Goal: Ask a question

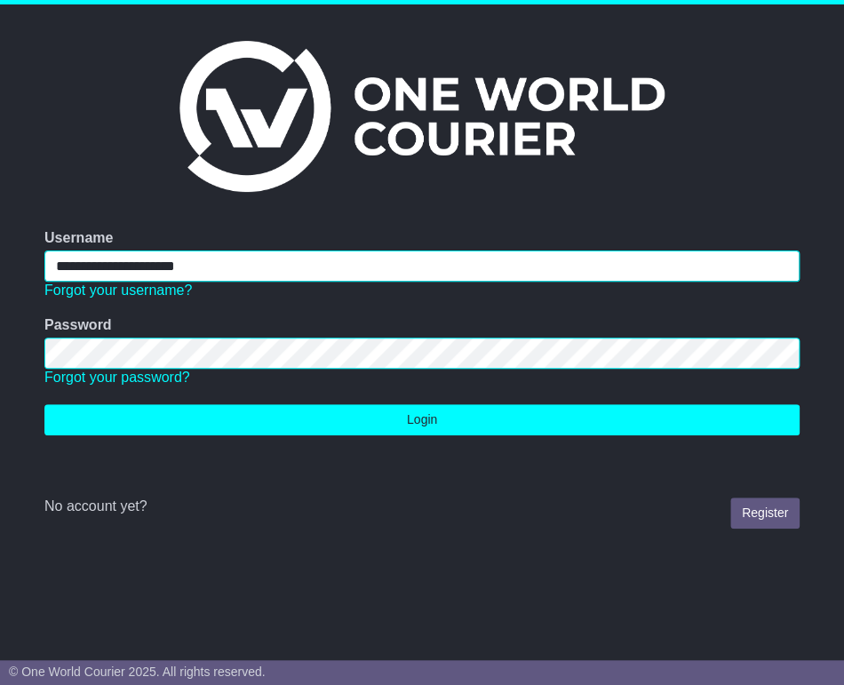
type input "**********"
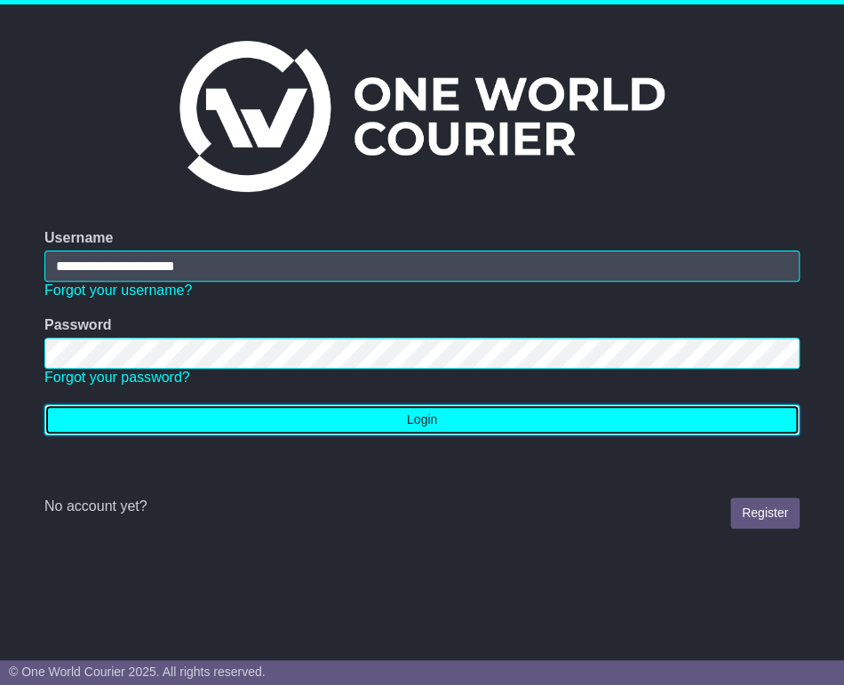
click at [273, 417] on button "Login" at bounding box center [421, 419] width 755 height 31
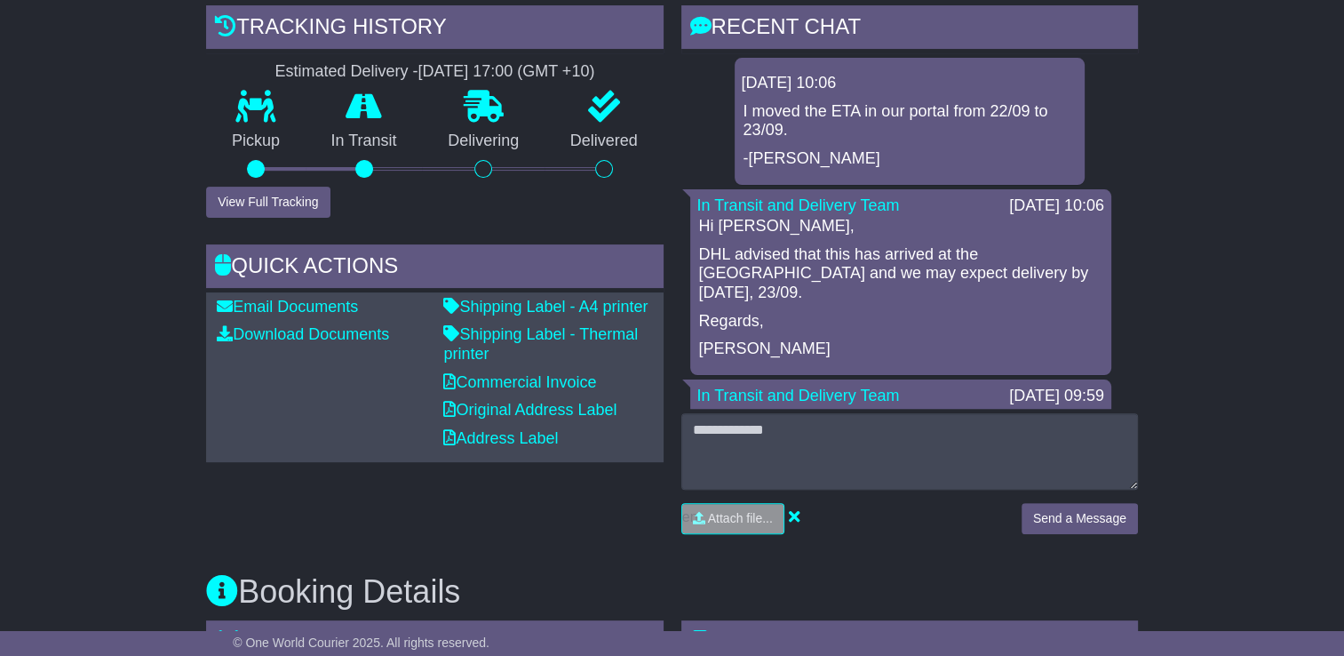
scroll to position [89, 0]
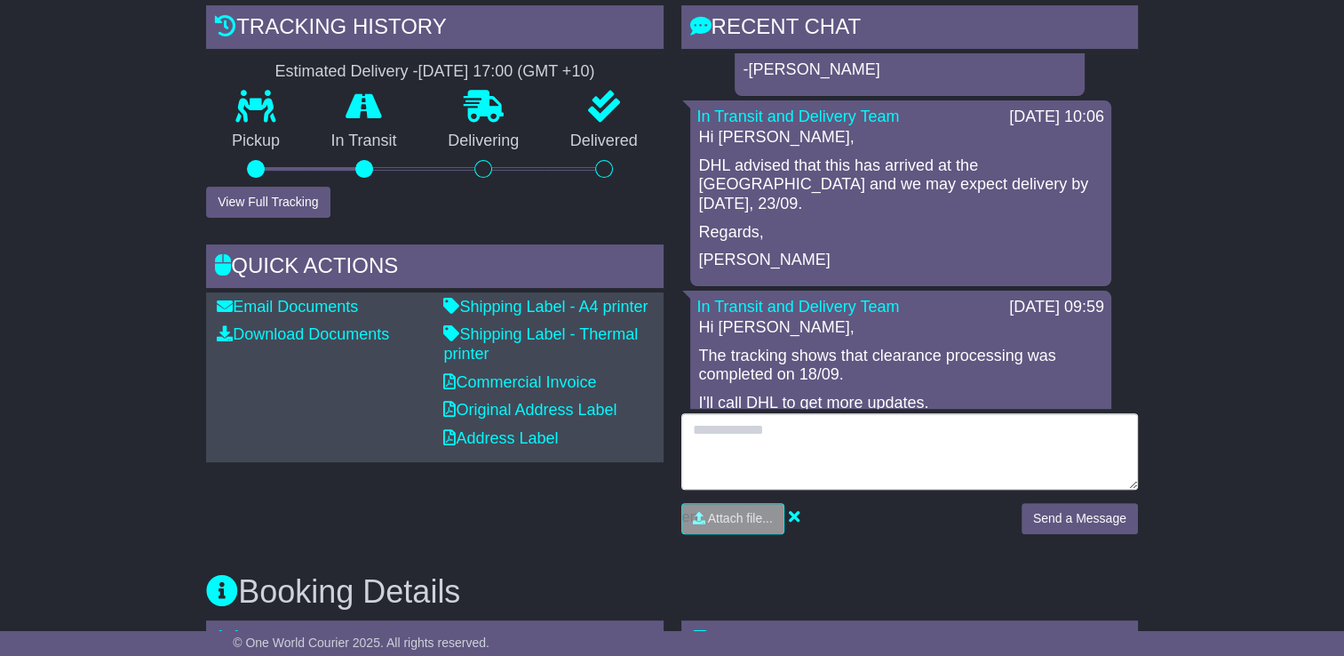
click at [760, 435] on textarea at bounding box center [909, 451] width 457 height 76
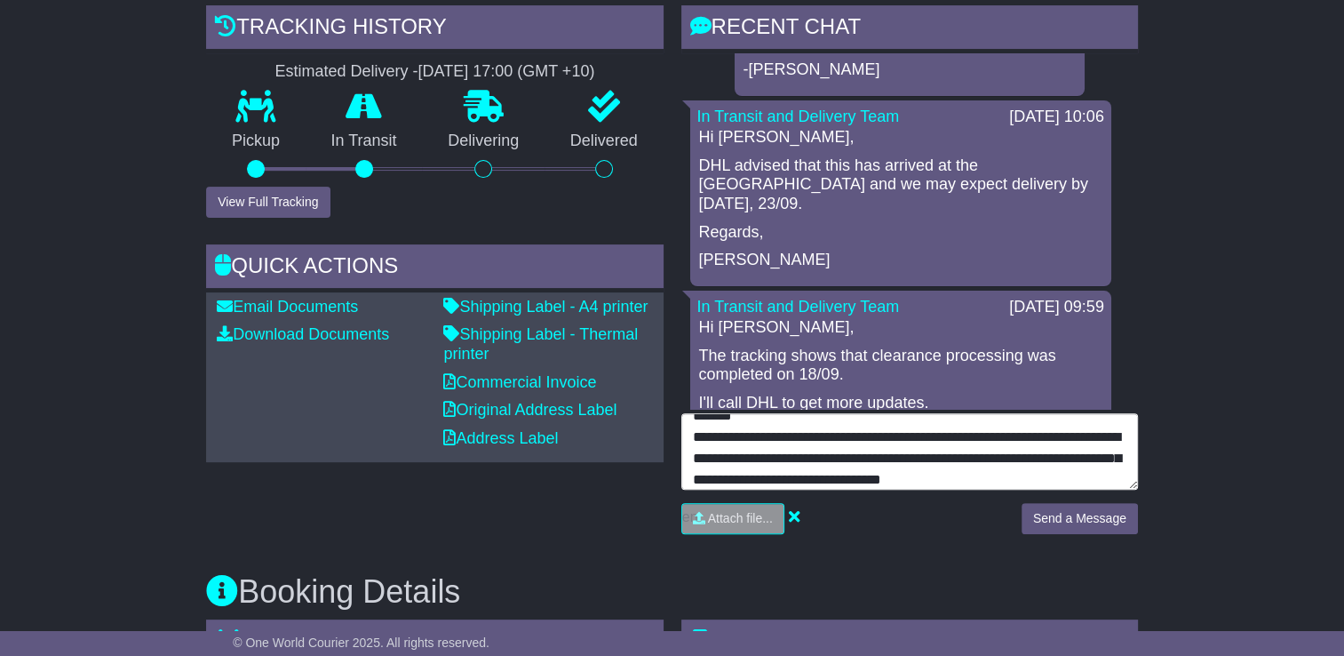
scroll to position [36, 0]
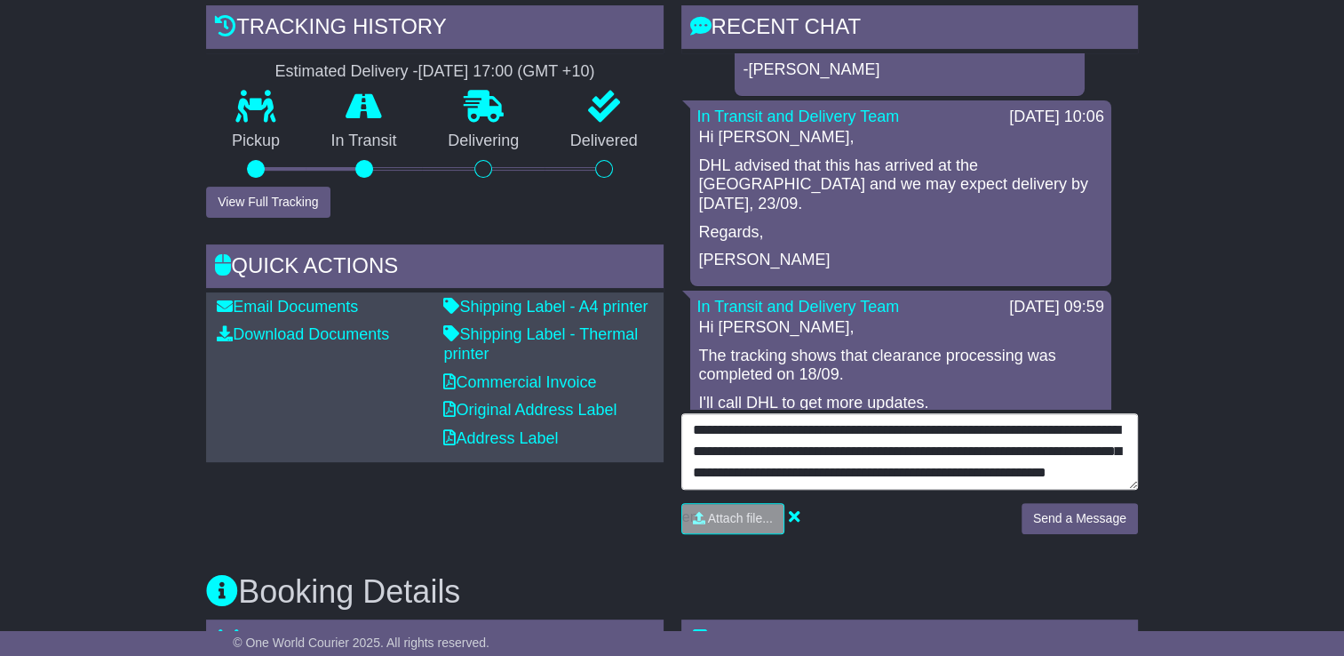
type textarea "**********"
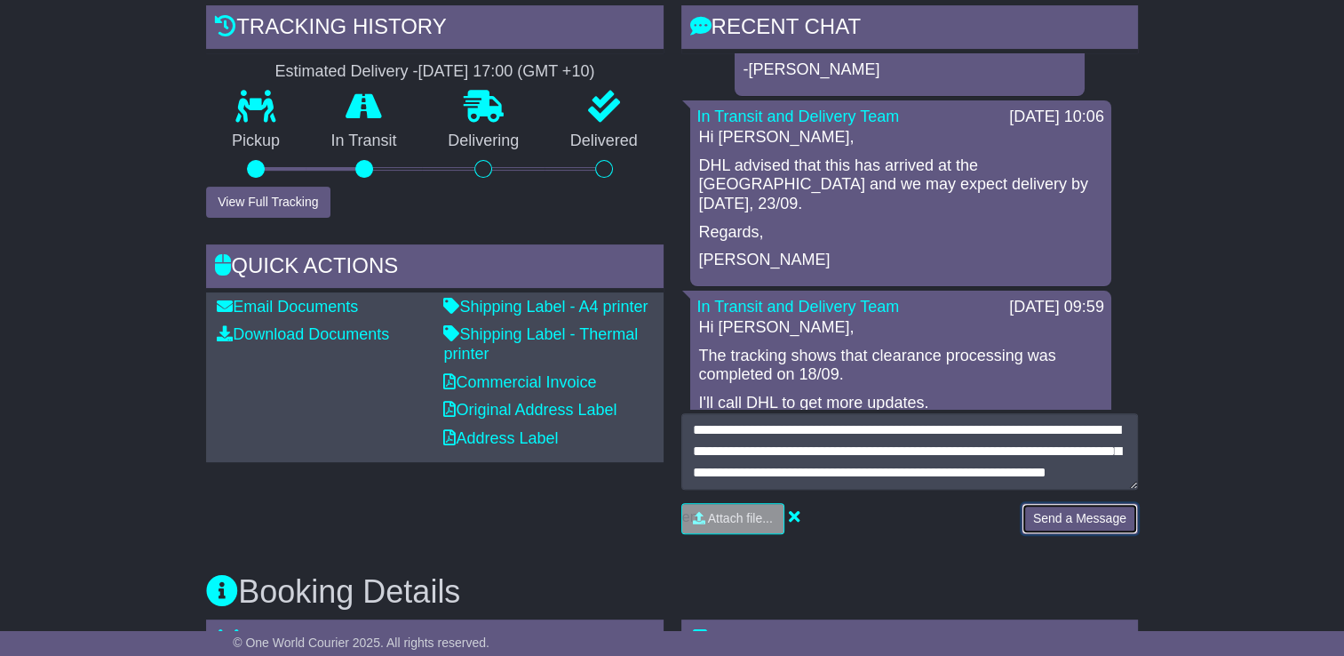
click at [829, 514] on button "Send a Message" at bounding box center [1080, 518] width 116 height 31
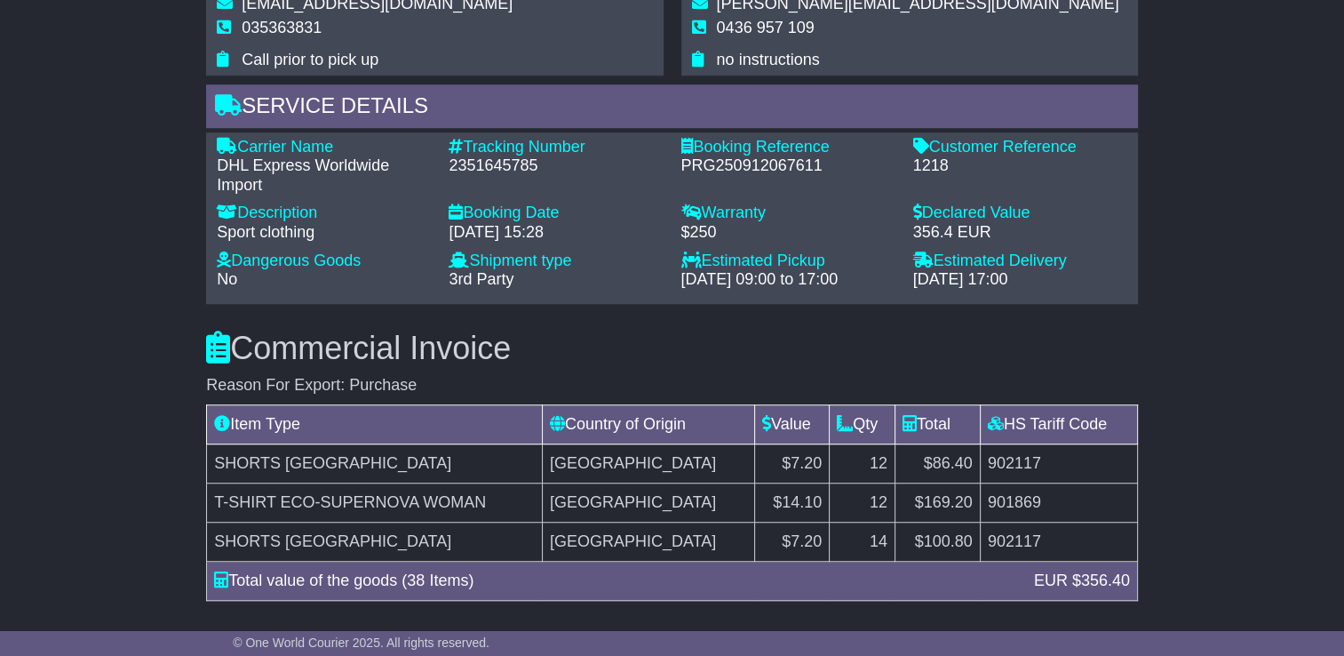
scroll to position [1244, 0]
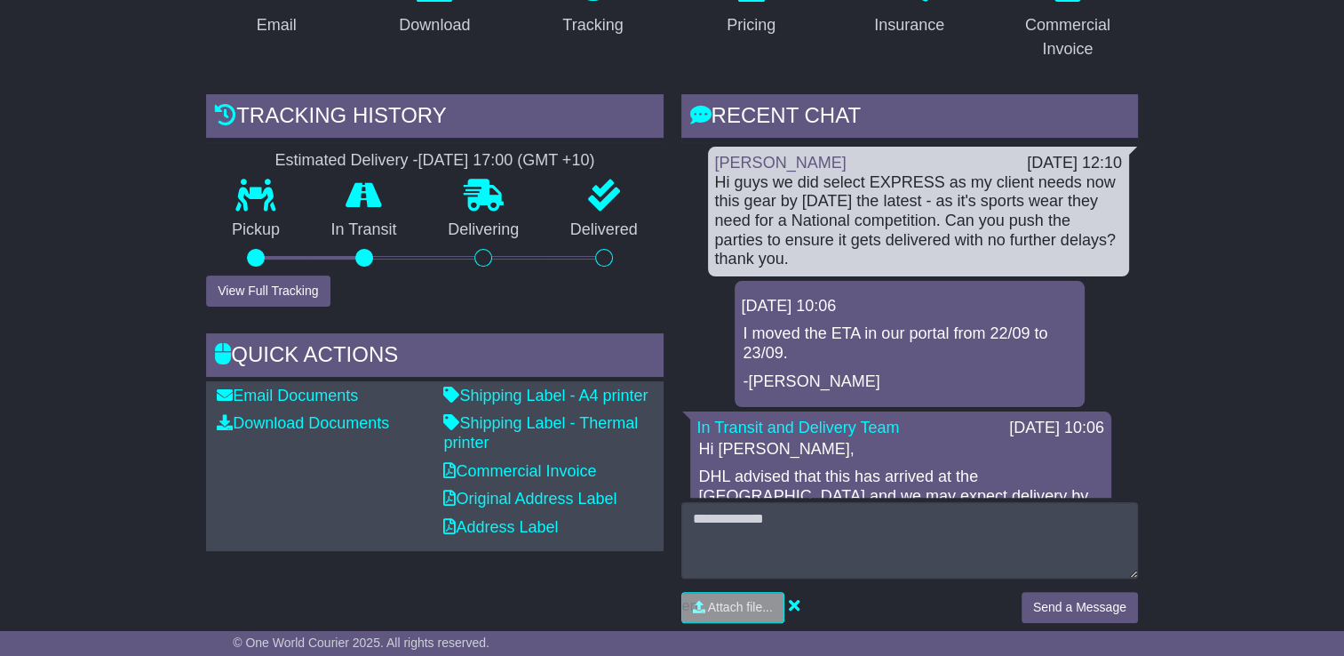
scroll to position [533, 0]
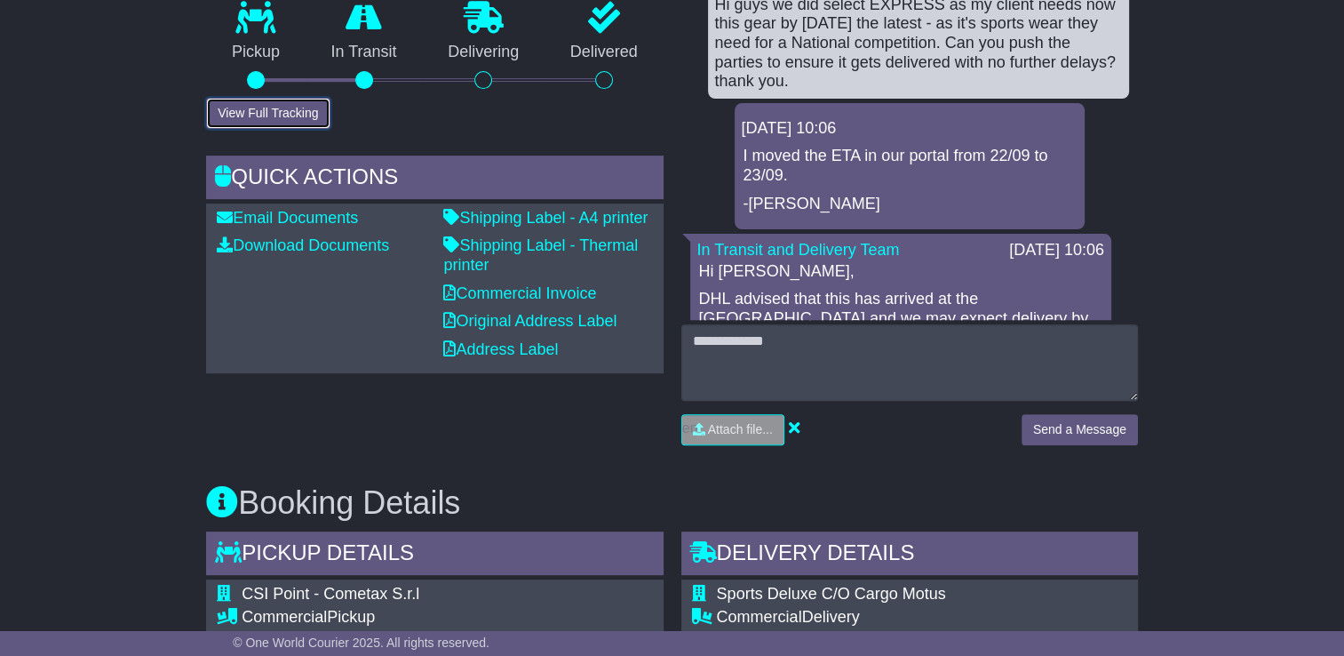
click at [281, 109] on button "View Full Tracking" at bounding box center [267, 113] width 123 height 31
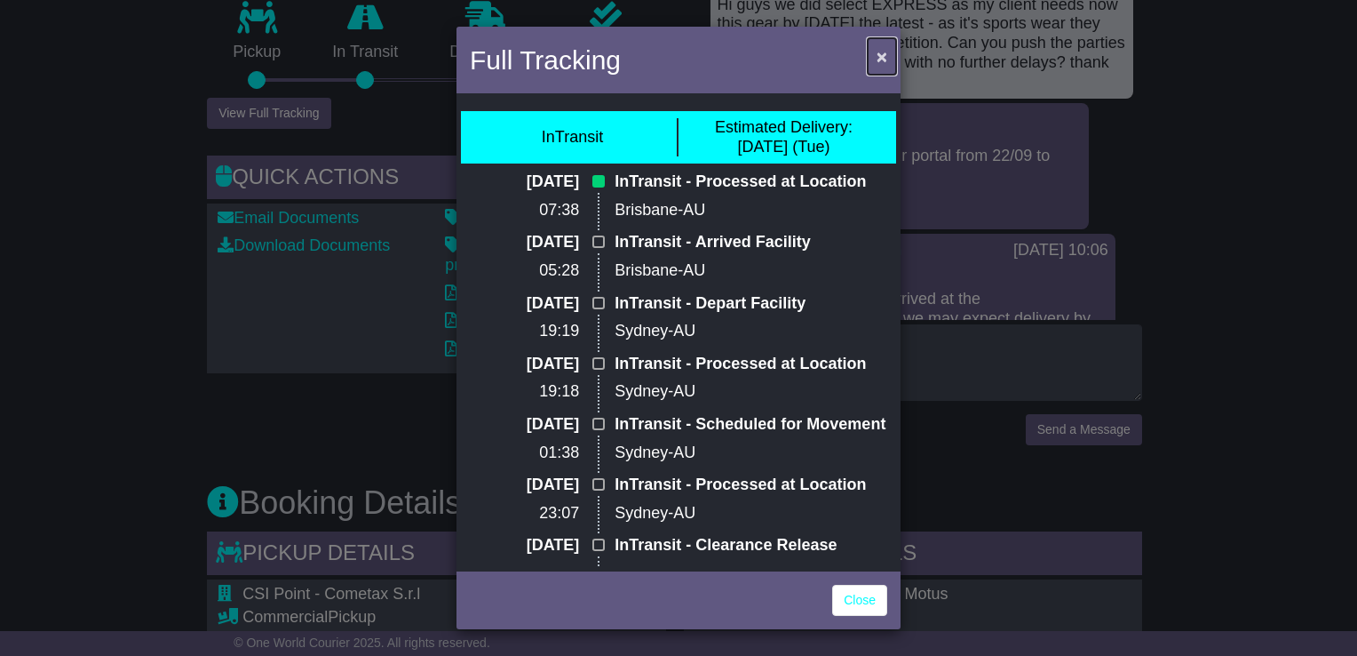
click at [881, 52] on span "×" at bounding box center [882, 56] width 11 height 20
